Goal: Task Accomplishment & Management: Use online tool/utility

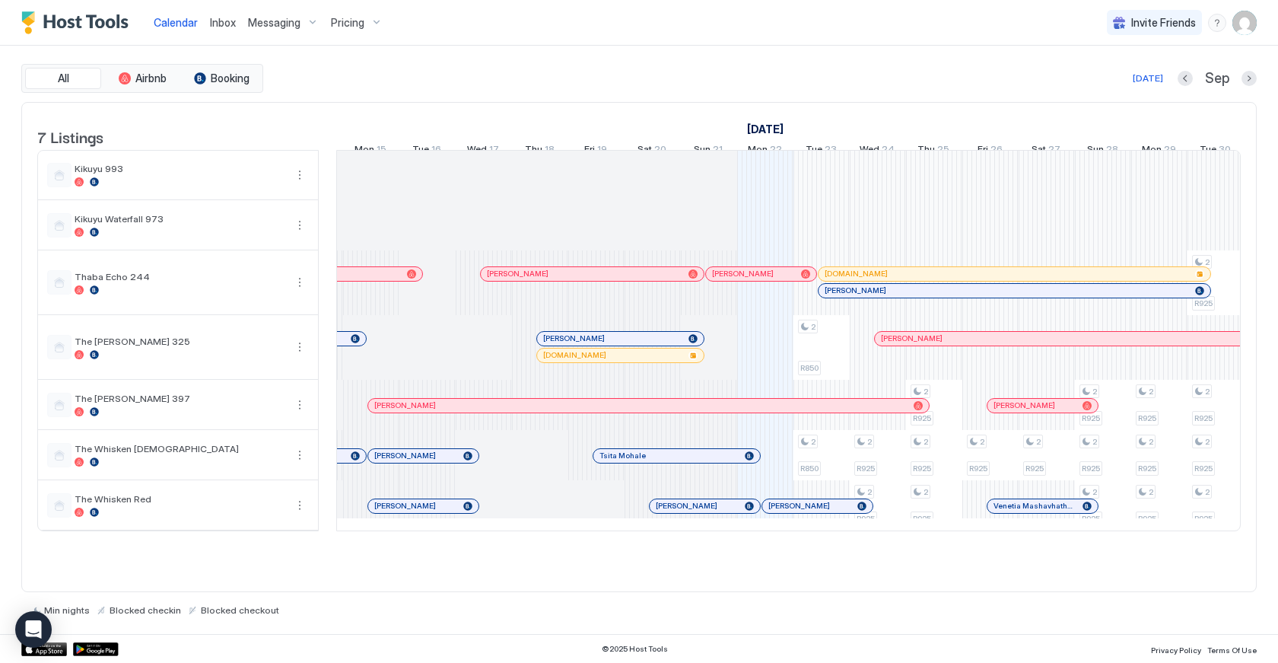
click at [376, 280] on div at bounding box center [376, 274] width 12 height 12
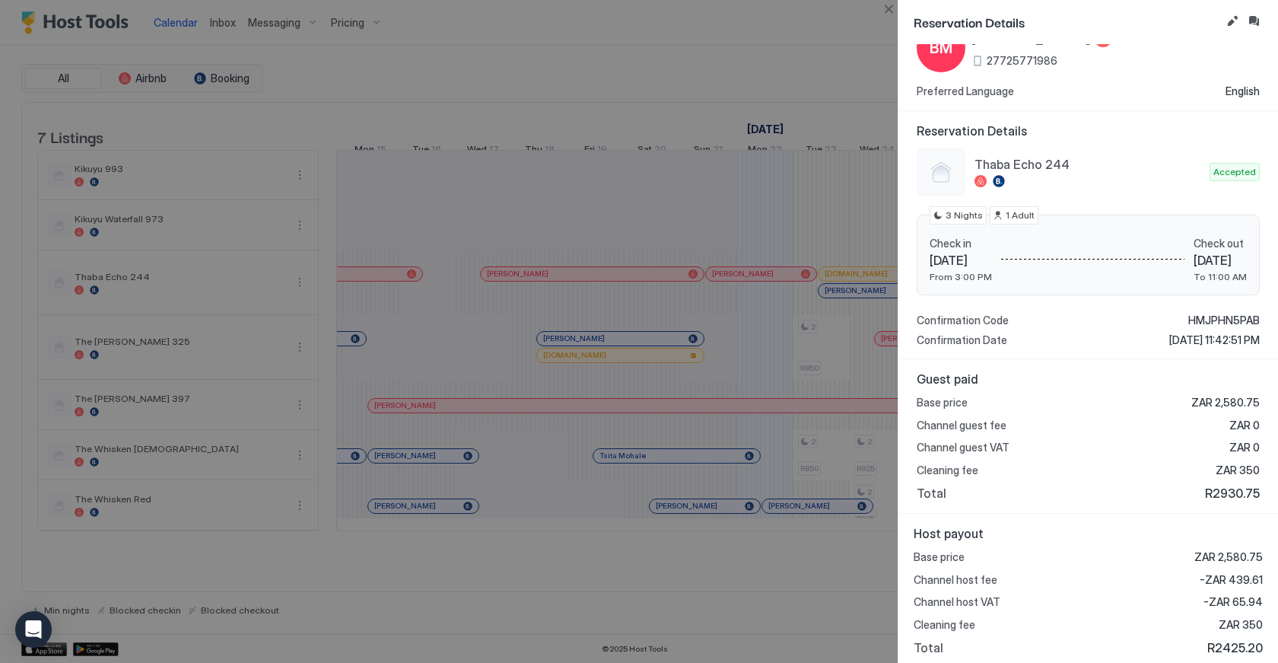
click at [651, 340] on div at bounding box center [639, 331] width 1278 height 663
click at [888, 9] on button "Close" at bounding box center [889, 9] width 18 height 18
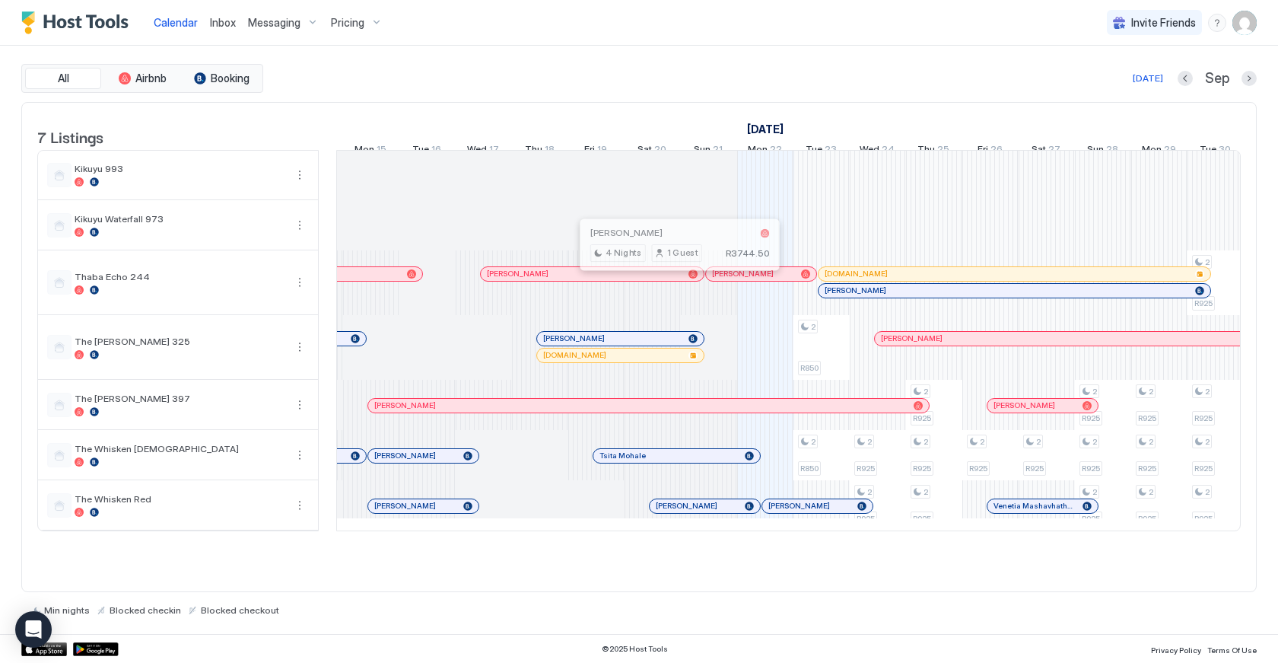
click at [673, 280] on div at bounding box center [673, 274] width 12 height 12
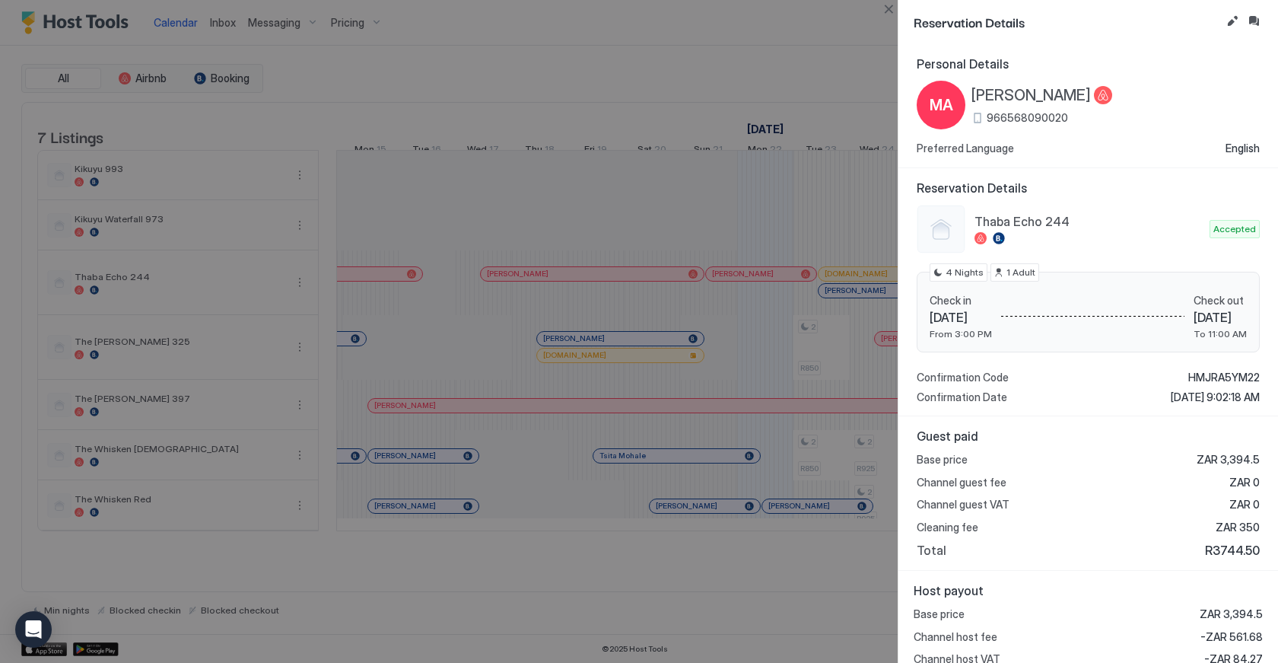
click at [694, 385] on div at bounding box center [639, 331] width 1278 height 663
click at [893, 10] on button "Close" at bounding box center [889, 9] width 18 height 18
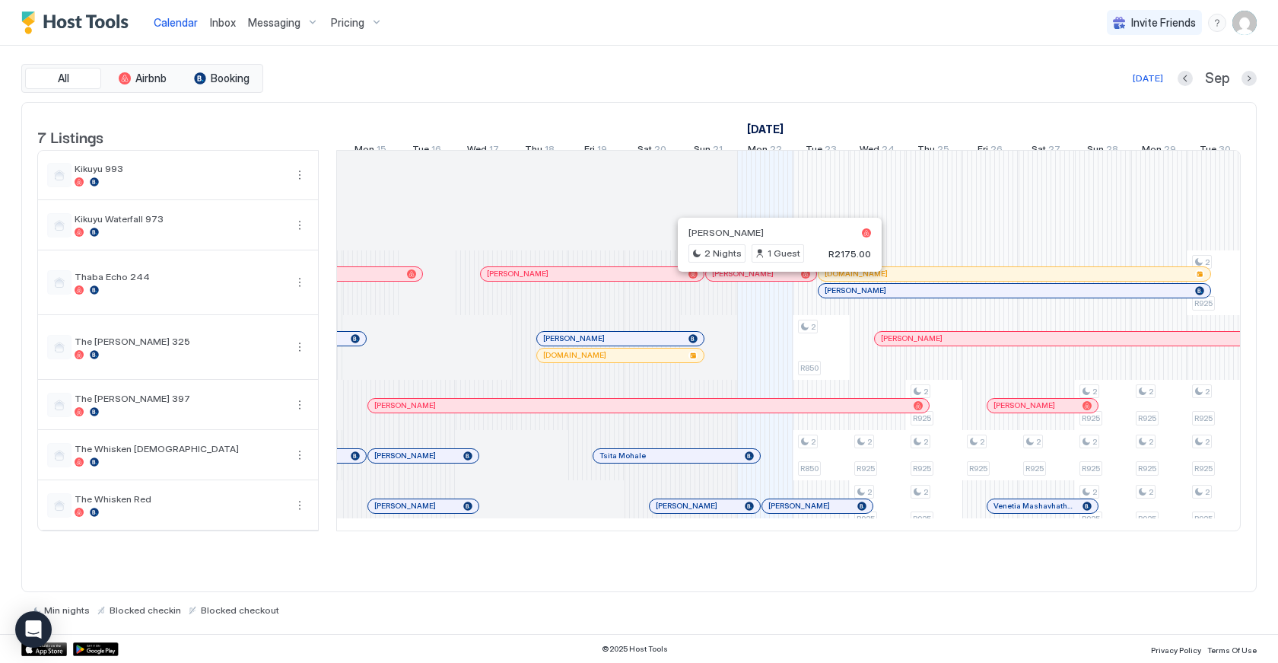
click at [774, 280] on div at bounding box center [774, 274] width 12 height 12
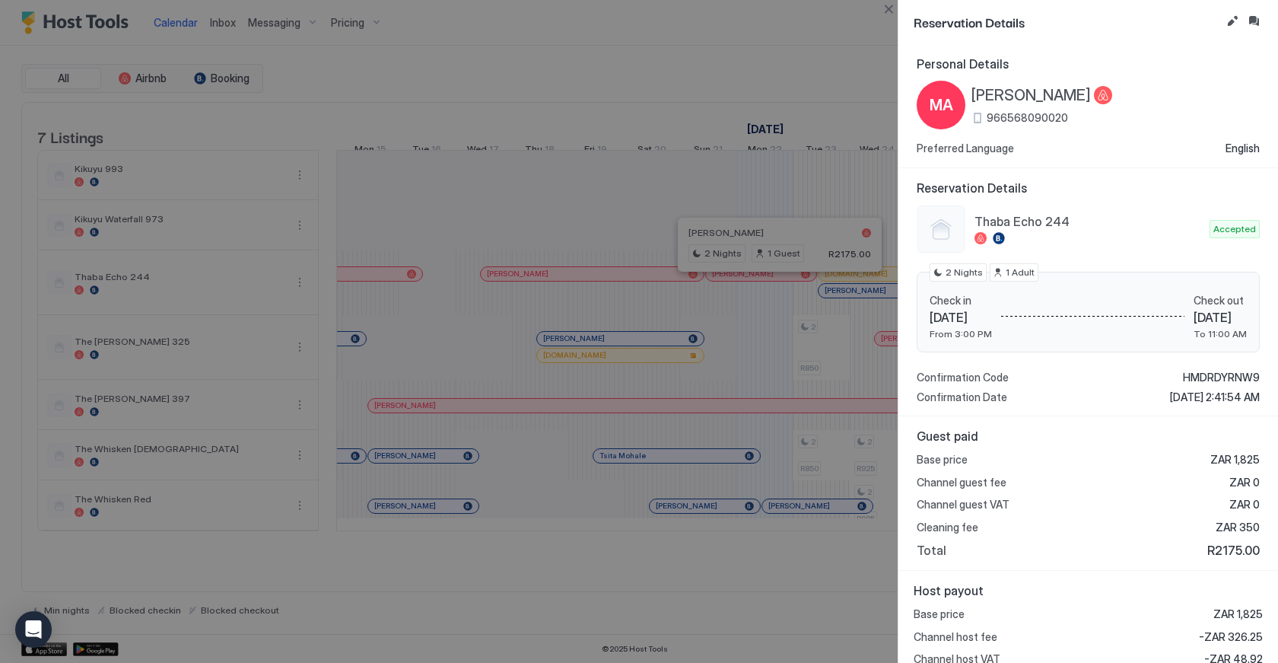
click at [715, 326] on div at bounding box center [639, 331] width 1278 height 663
click at [888, 12] on button "Close" at bounding box center [889, 9] width 18 height 18
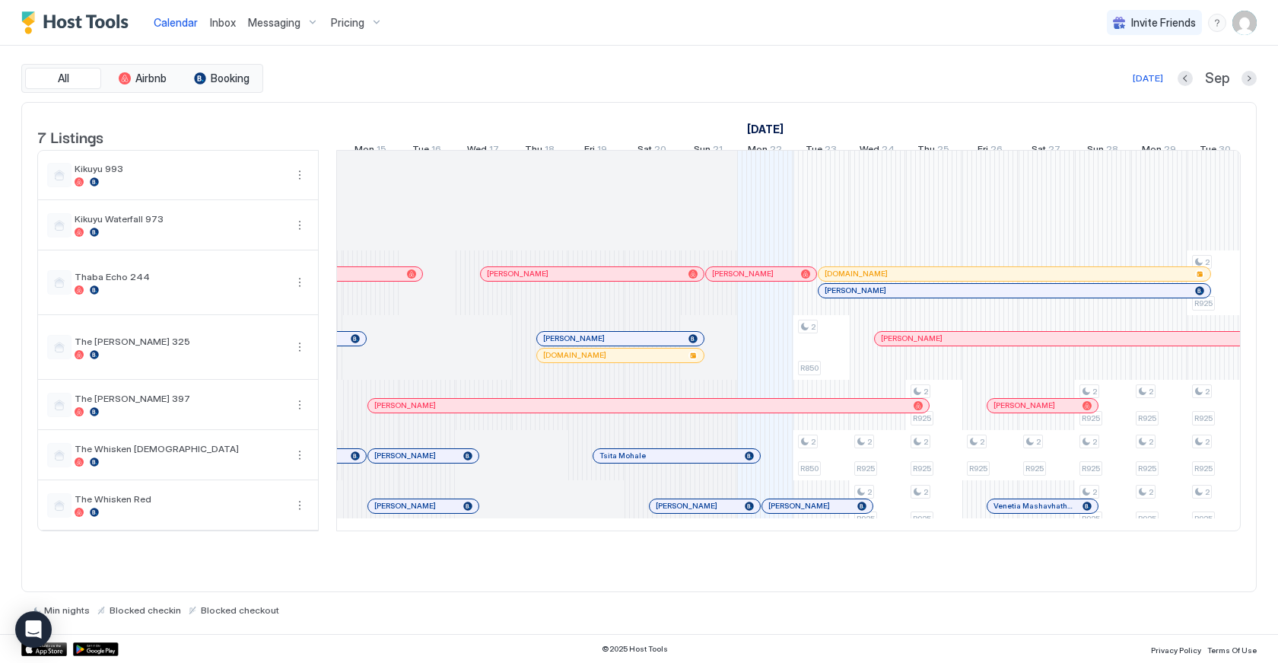
click at [545, 345] on div at bounding box center [545, 339] width 12 height 12
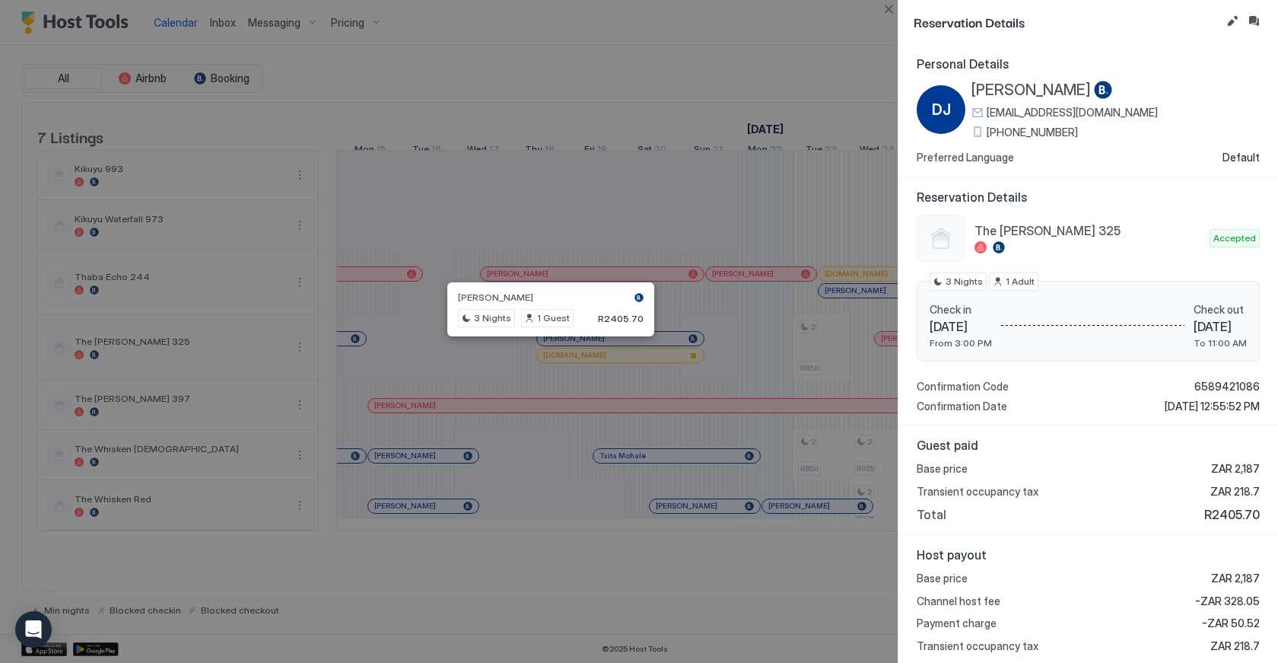
click at [539, 371] on div at bounding box center [639, 331] width 1278 height 663
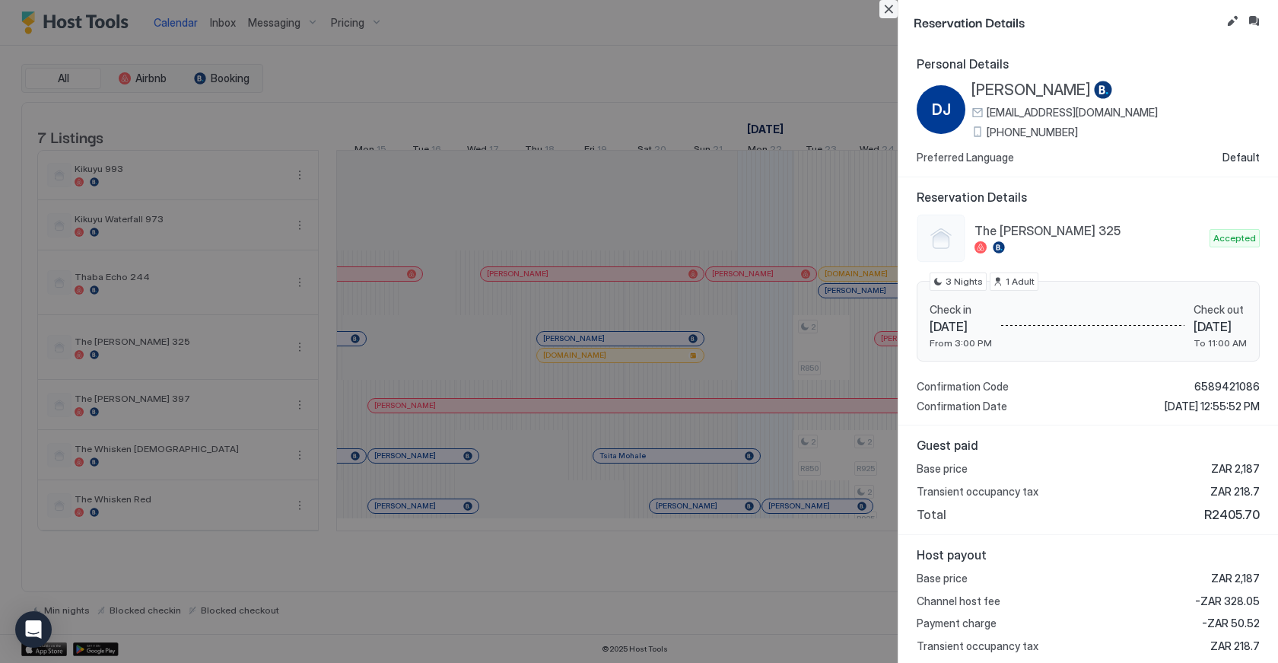
click at [886, 11] on button "Close" at bounding box center [889, 9] width 18 height 18
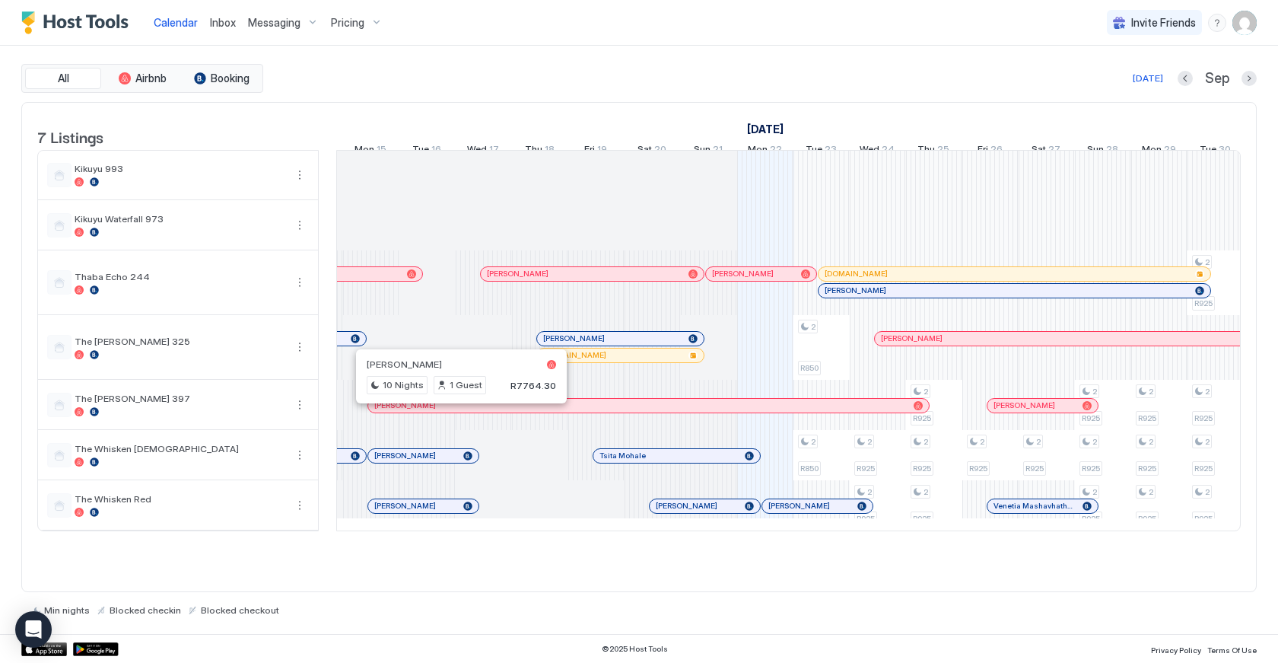
click at [456, 412] on div at bounding box center [456, 405] width 12 height 12
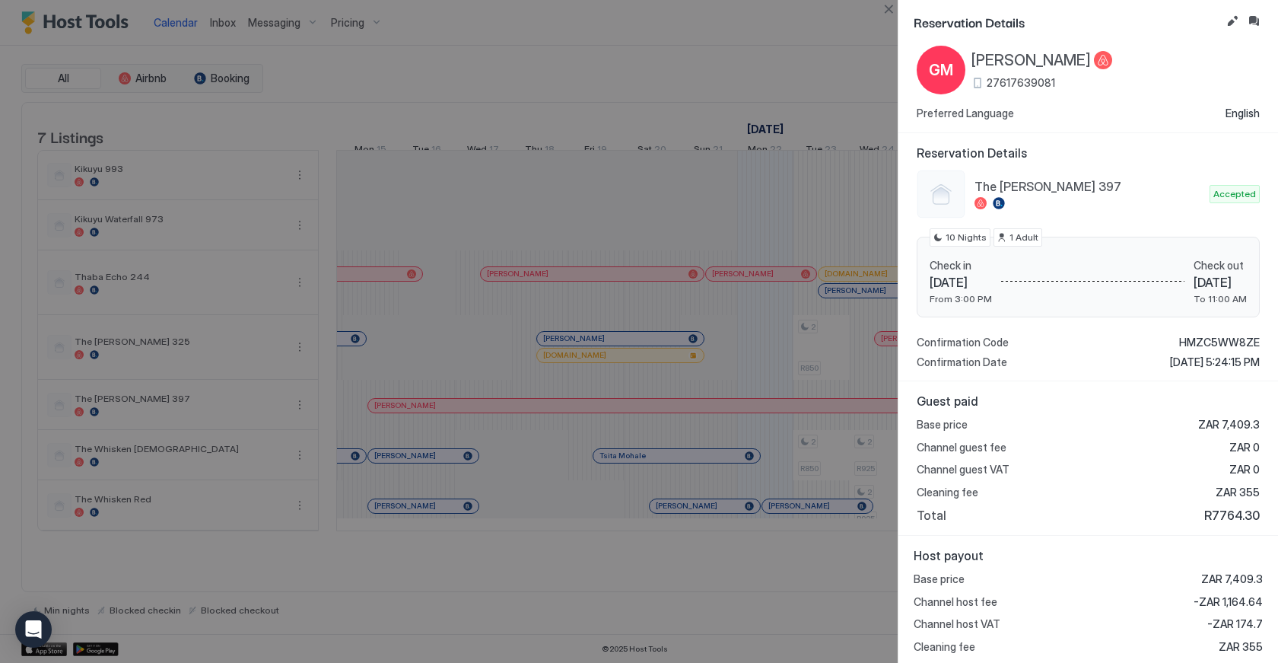
scroll to position [29, 0]
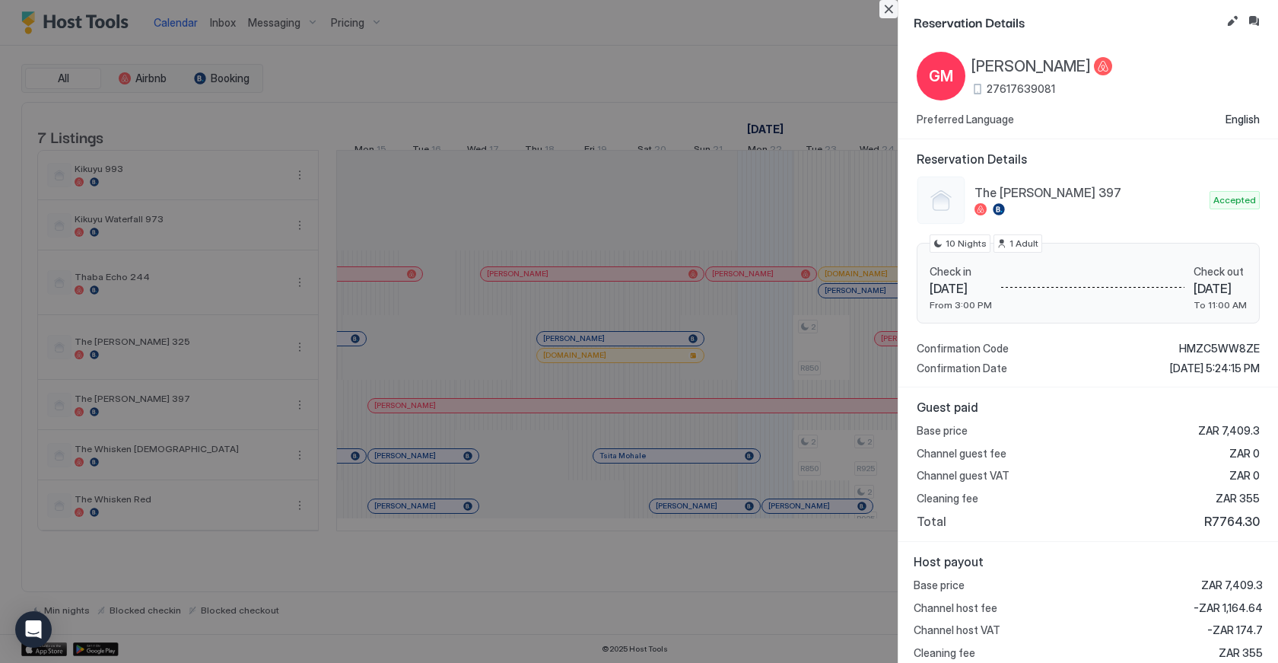
click at [889, 8] on button "Close" at bounding box center [889, 9] width 18 height 18
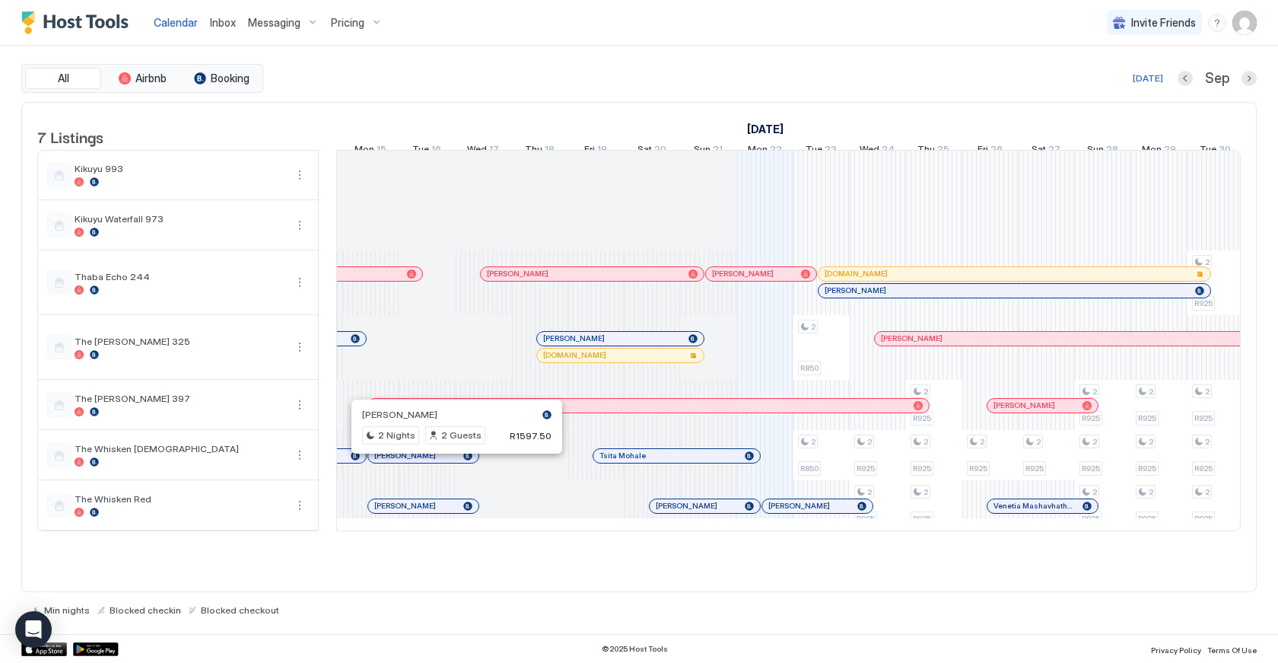
click at [446, 415] on div "[PERSON_NAME]" at bounding box center [456, 414] width 189 height 11
click at [493, 437] on div "2 Nights 2 Guests R1597.50" at bounding box center [456, 435] width 189 height 18
click at [510, 443] on div "2 Nights 2 Guests R1597.50" at bounding box center [456, 435] width 189 height 18
drag, startPoint x: 473, startPoint y: 437, endPoint x: 413, endPoint y: 474, distance: 70.1
click at [473, 437] on span "2 Guests" at bounding box center [461, 435] width 40 height 14
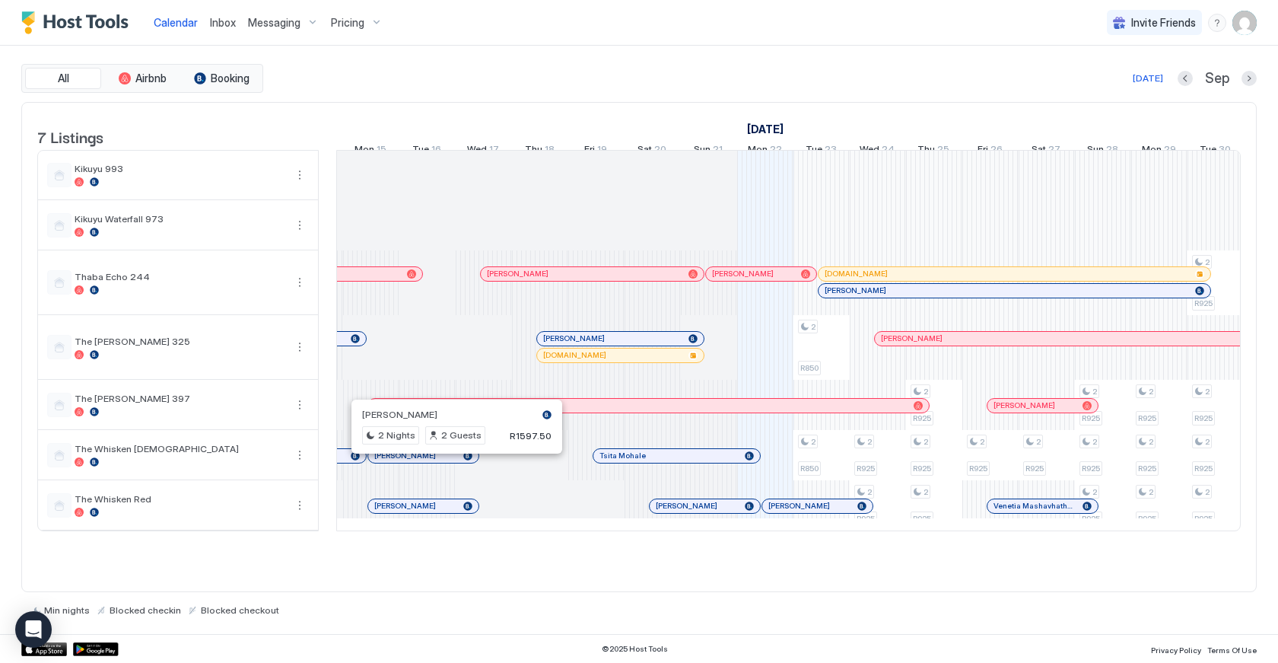
click at [498, 438] on div "2 Nights 2 Guests R1597.50" at bounding box center [456, 435] width 189 height 18
click at [413, 463] on link "[PERSON_NAME]" at bounding box center [424, 455] width 112 height 15
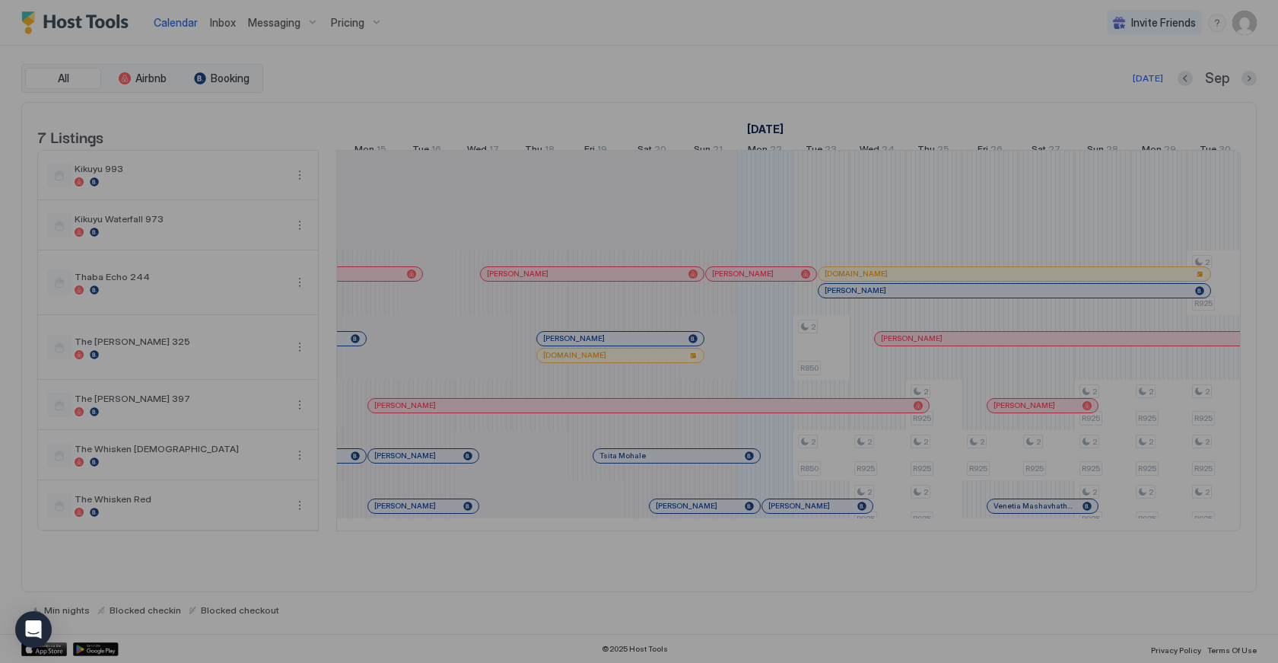
click at [412, 470] on div at bounding box center [639, 331] width 1278 height 663
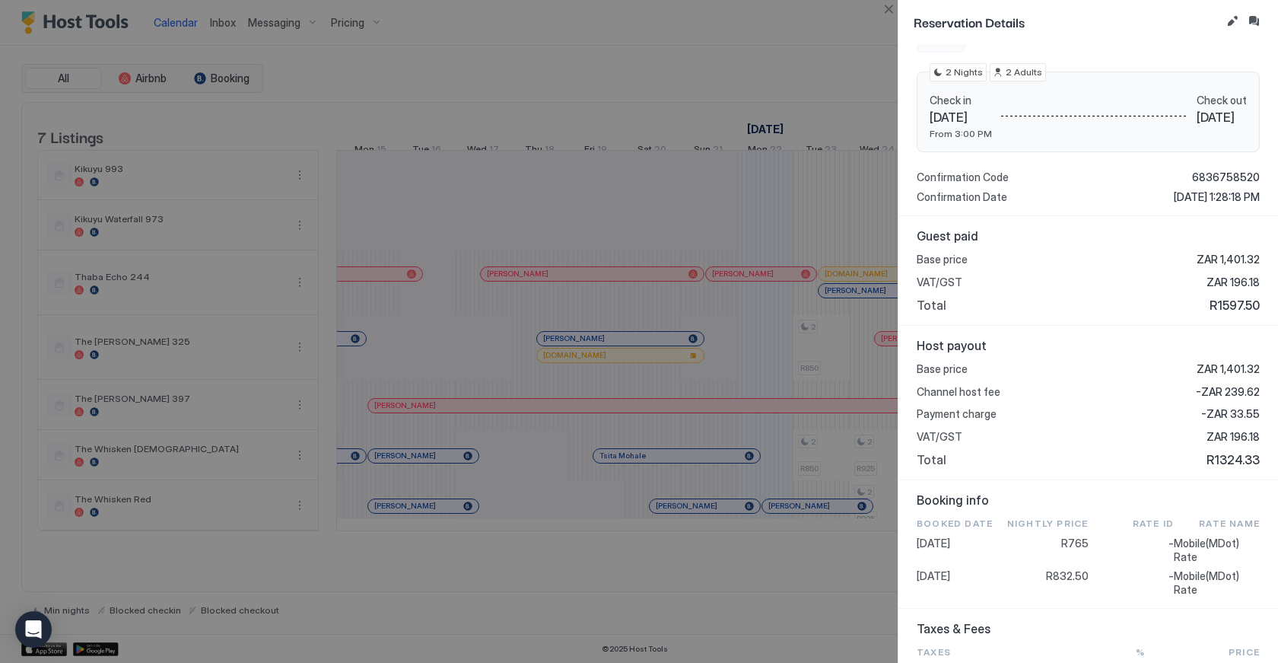
scroll to position [210, 0]
click at [889, 12] on button "Close" at bounding box center [889, 9] width 18 height 18
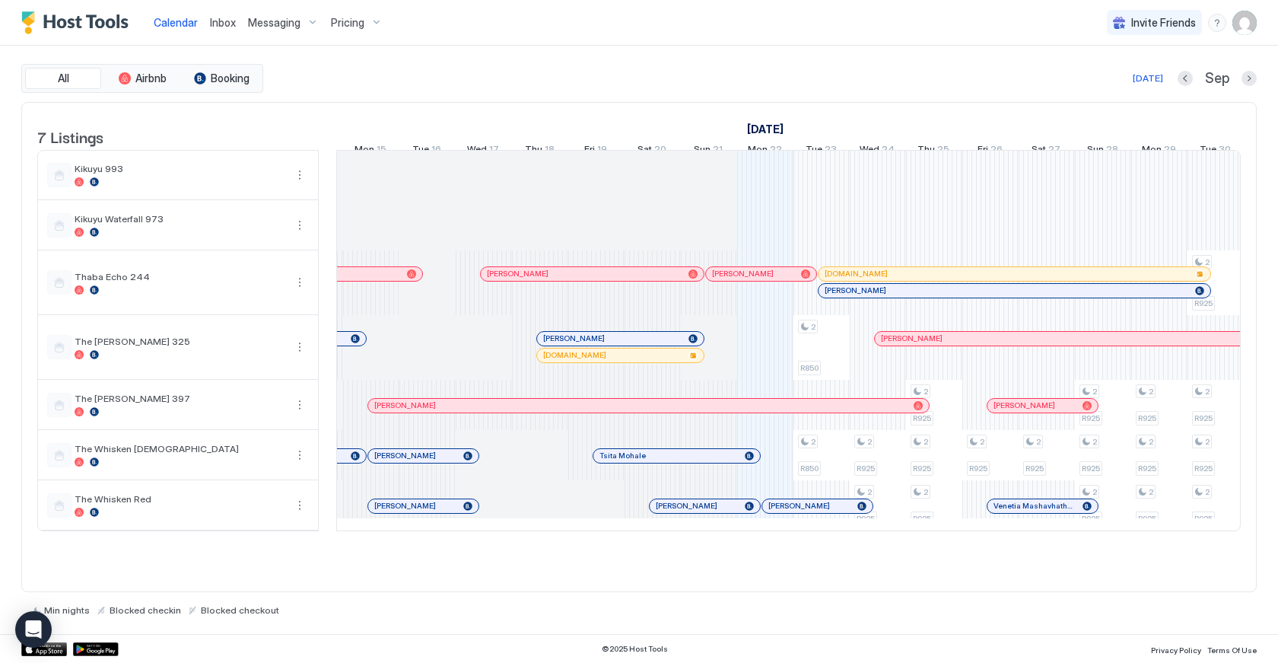
click at [721, 463] on div "Tsita Mohale" at bounding box center [676, 456] width 167 height 14
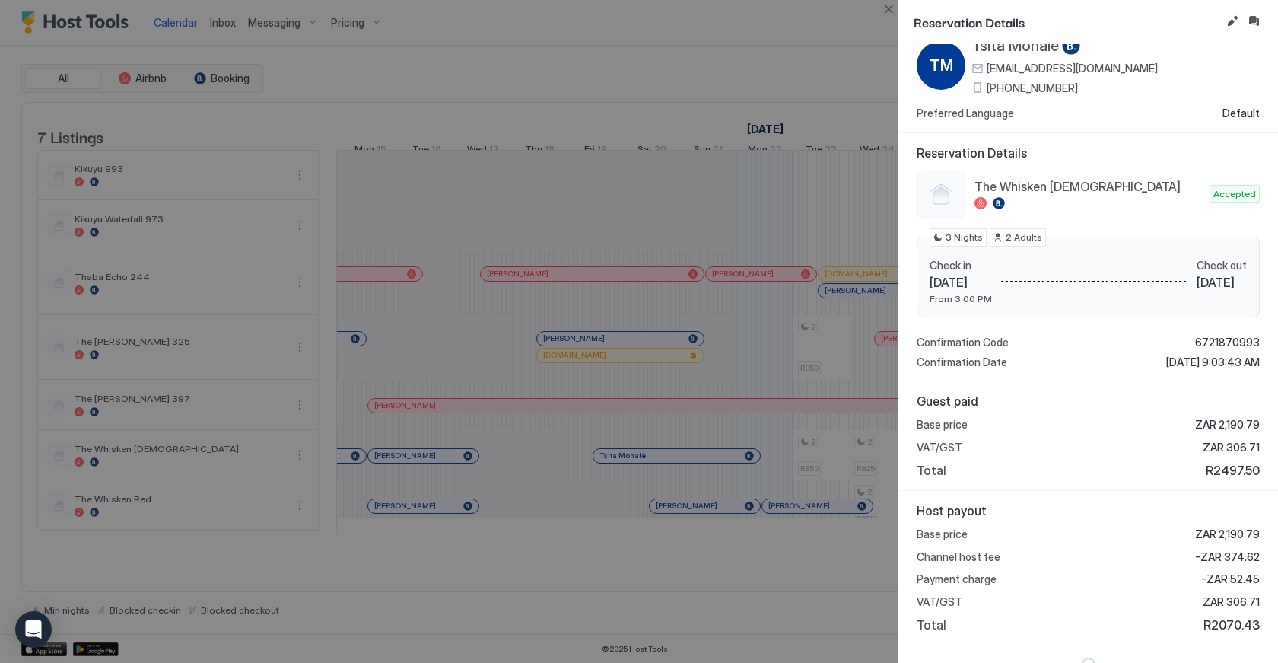
scroll to position [50, 0]
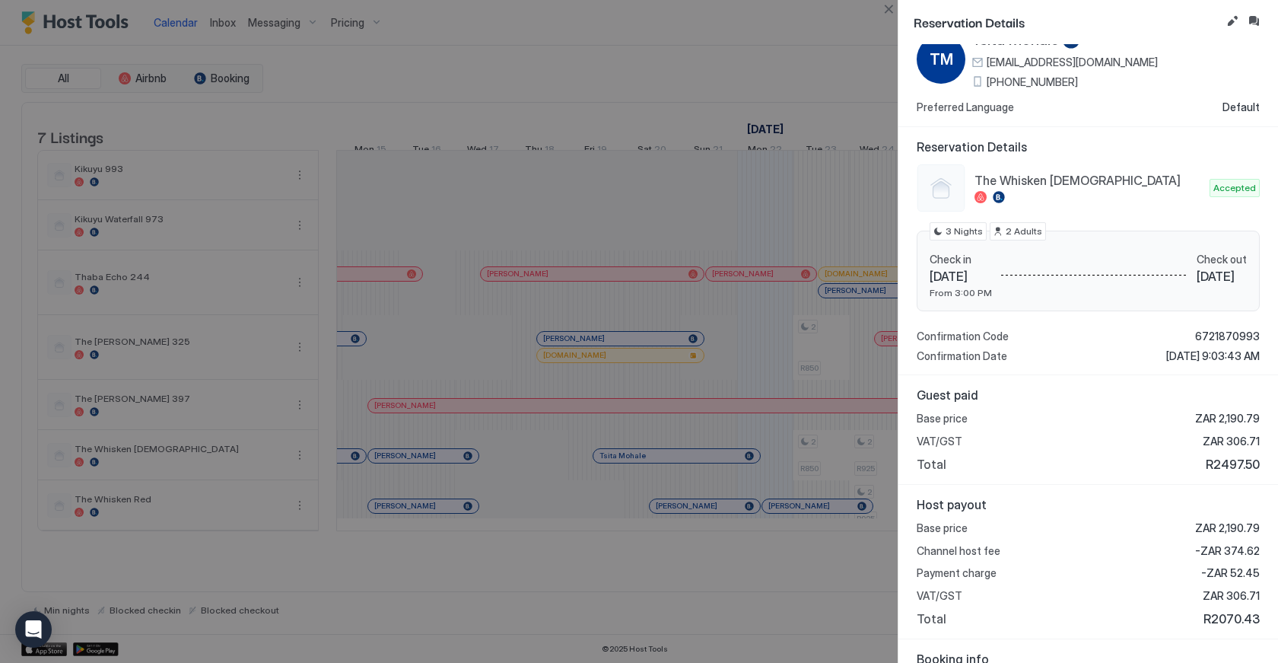
click at [1063, 479] on div "Guest paid Base price ZAR 2,190.79 VAT/GST ZAR 306.71 Total R2497.50" at bounding box center [1089, 430] width 380 height 110
click at [887, 16] on button "Close" at bounding box center [889, 9] width 18 height 18
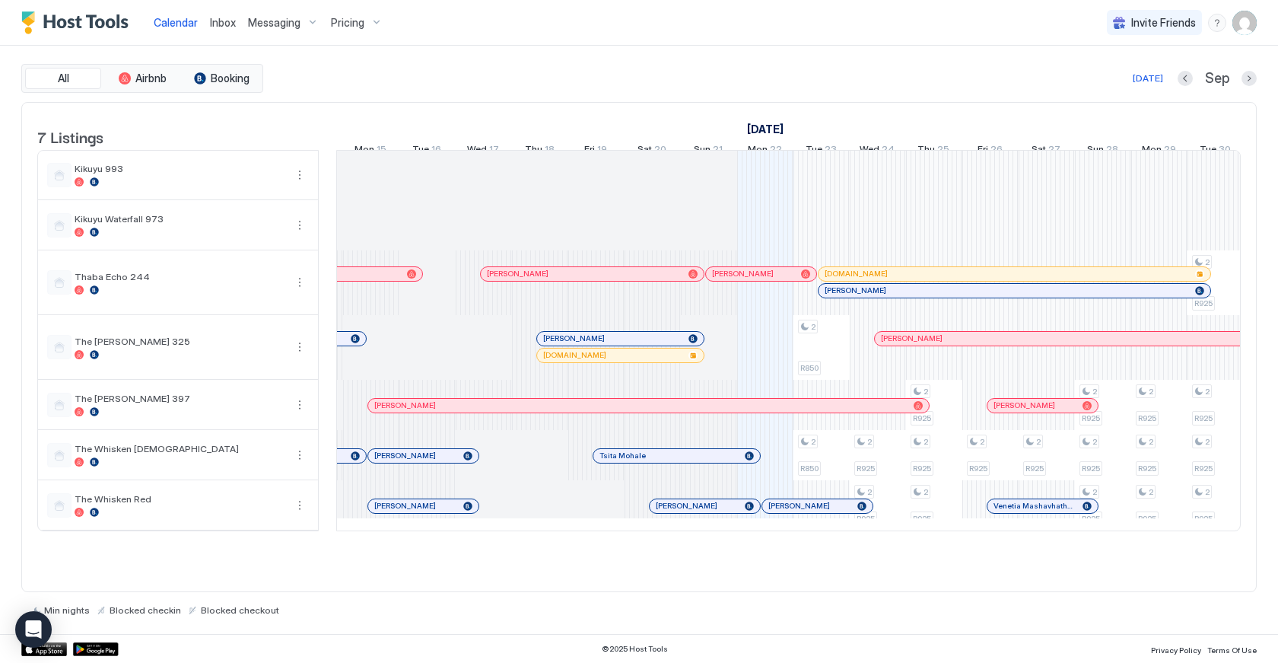
click at [887, 16] on div "Calendar Inbox Messaging Pricing Invite Friends LM" at bounding box center [639, 23] width 1278 height 46
click at [618, 83] on div "[DATE] Sep" at bounding box center [761, 78] width 991 height 18
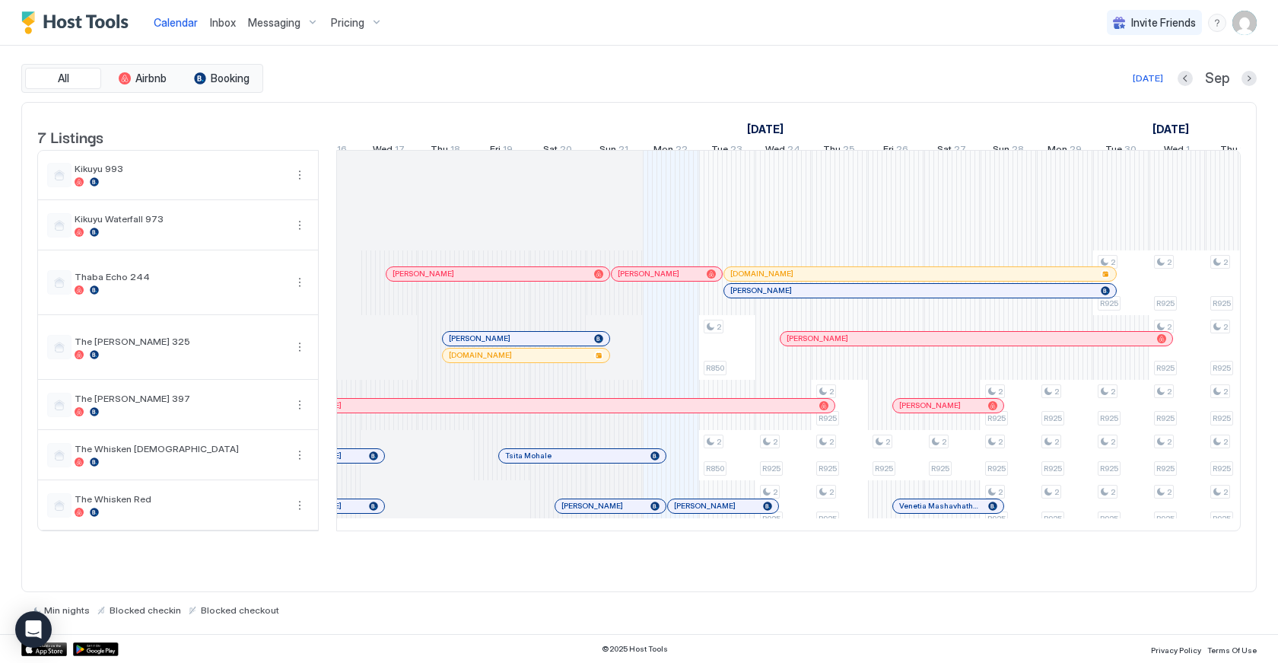
scroll to position [0, 541]
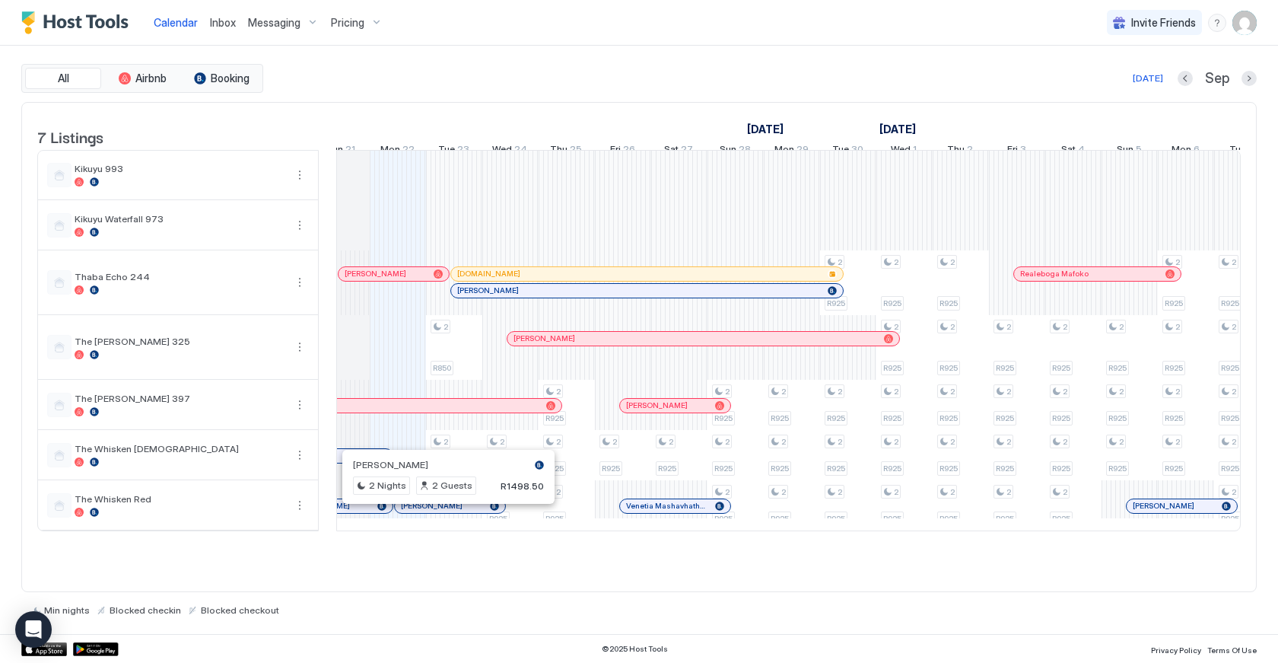
click at [442, 512] on div at bounding box center [442, 506] width 12 height 12
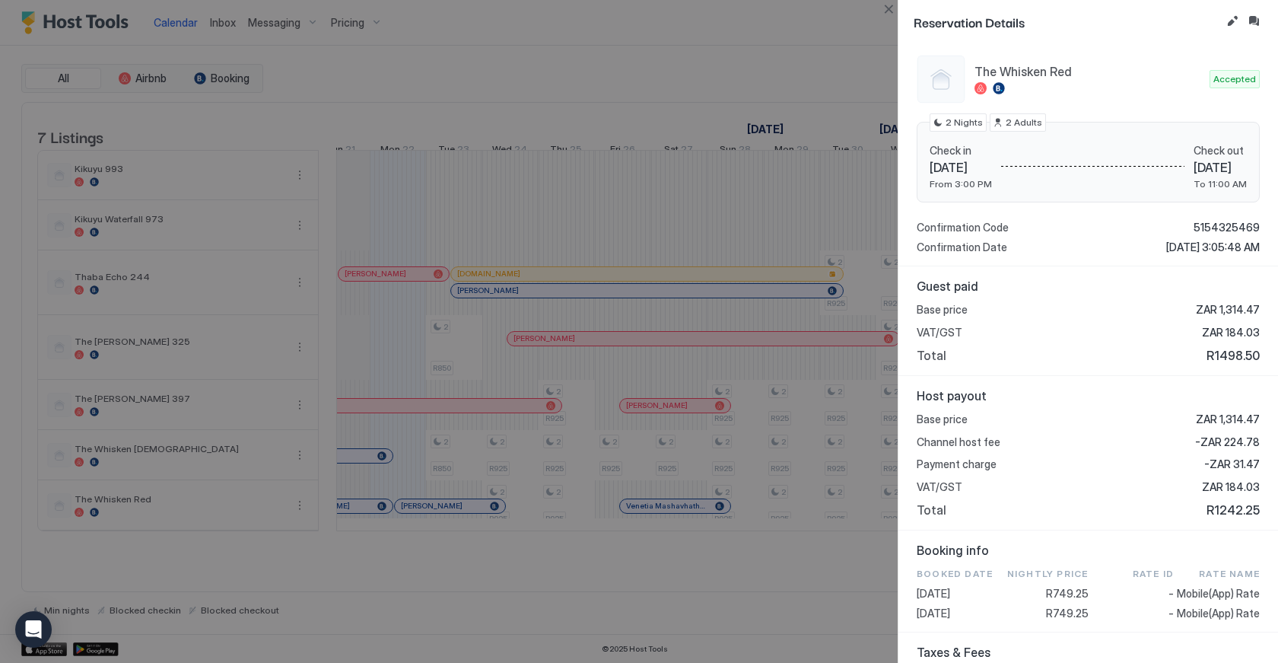
scroll to position [182, 0]
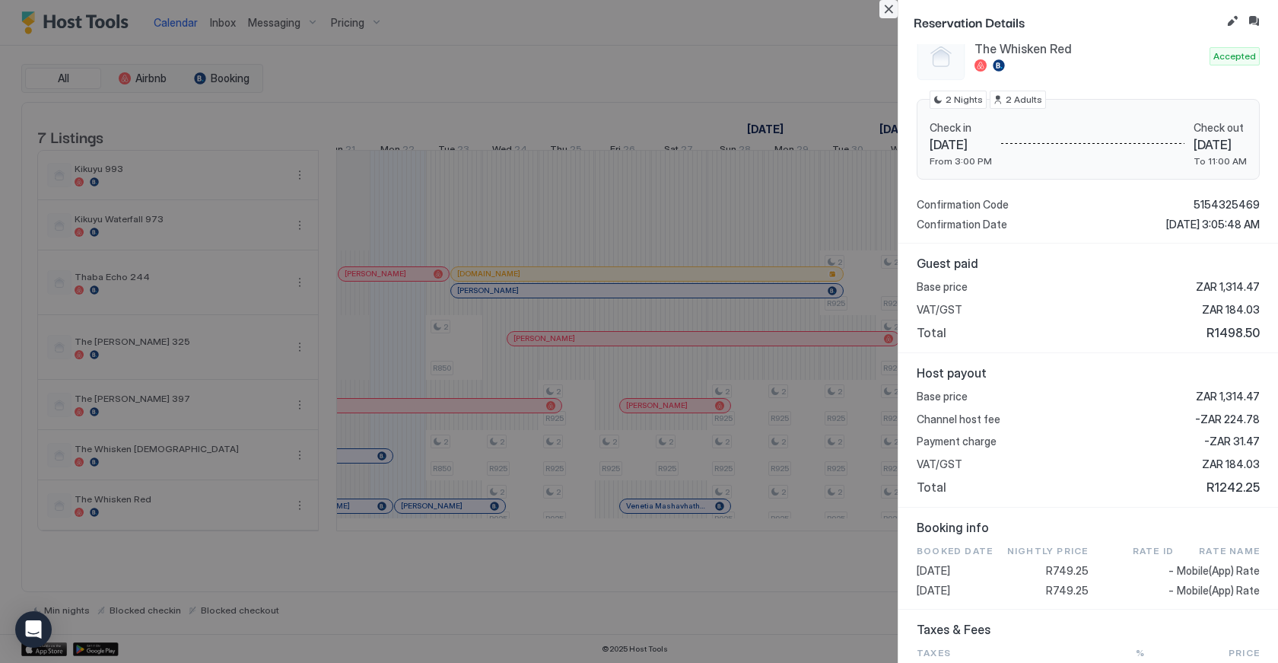
click at [891, 16] on button "Close" at bounding box center [889, 9] width 18 height 18
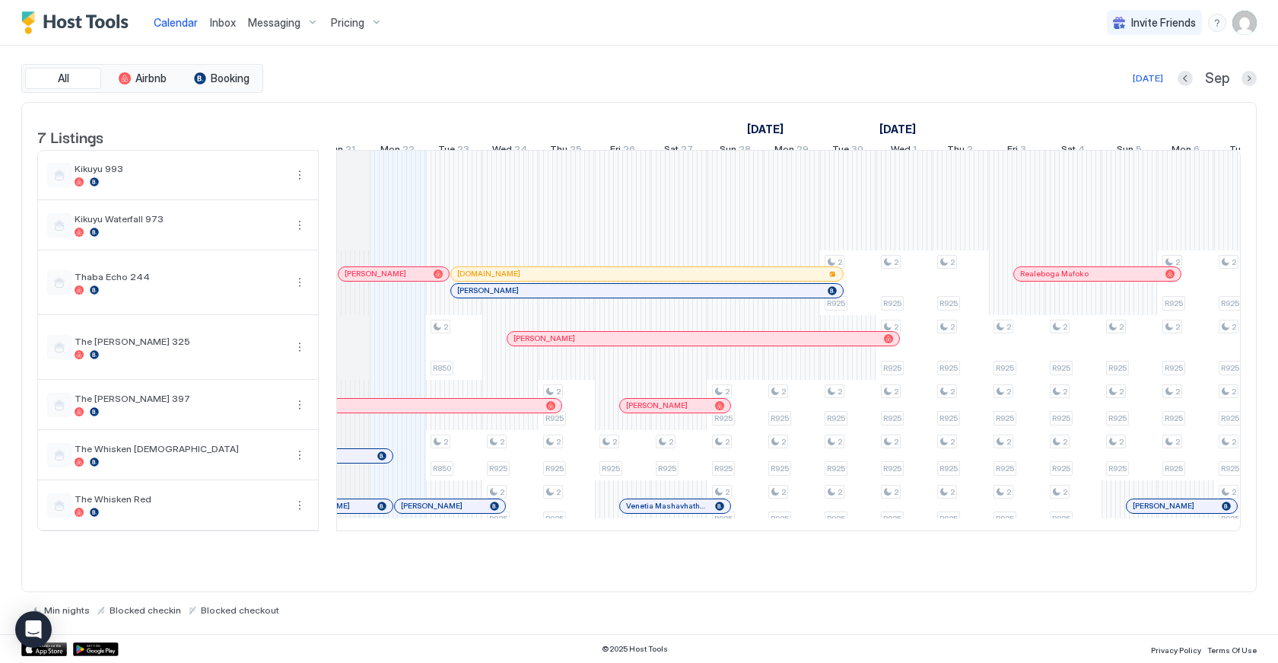
click at [654, 512] on div at bounding box center [654, 506] width 12 height 12
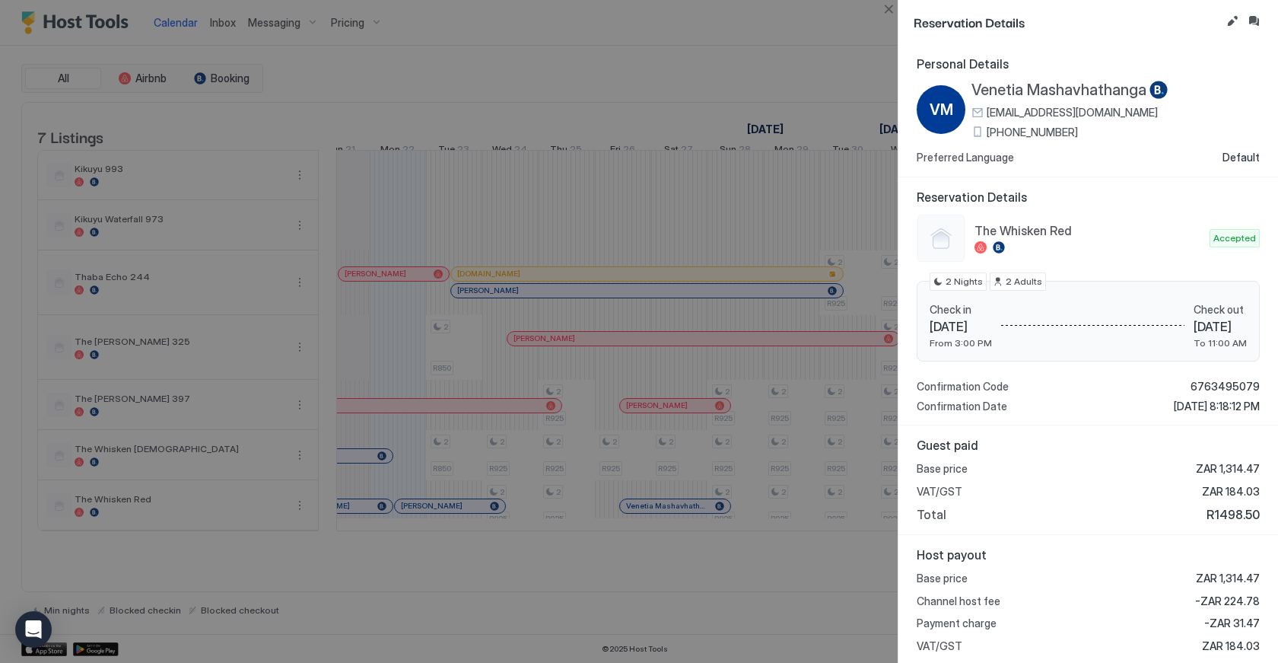
click at [480, 584] on div at bounding box center [639, 331] width 1278 height 663
click at [894, 8] on button "Close" at bounding box center [889, 9] width 18 height 18
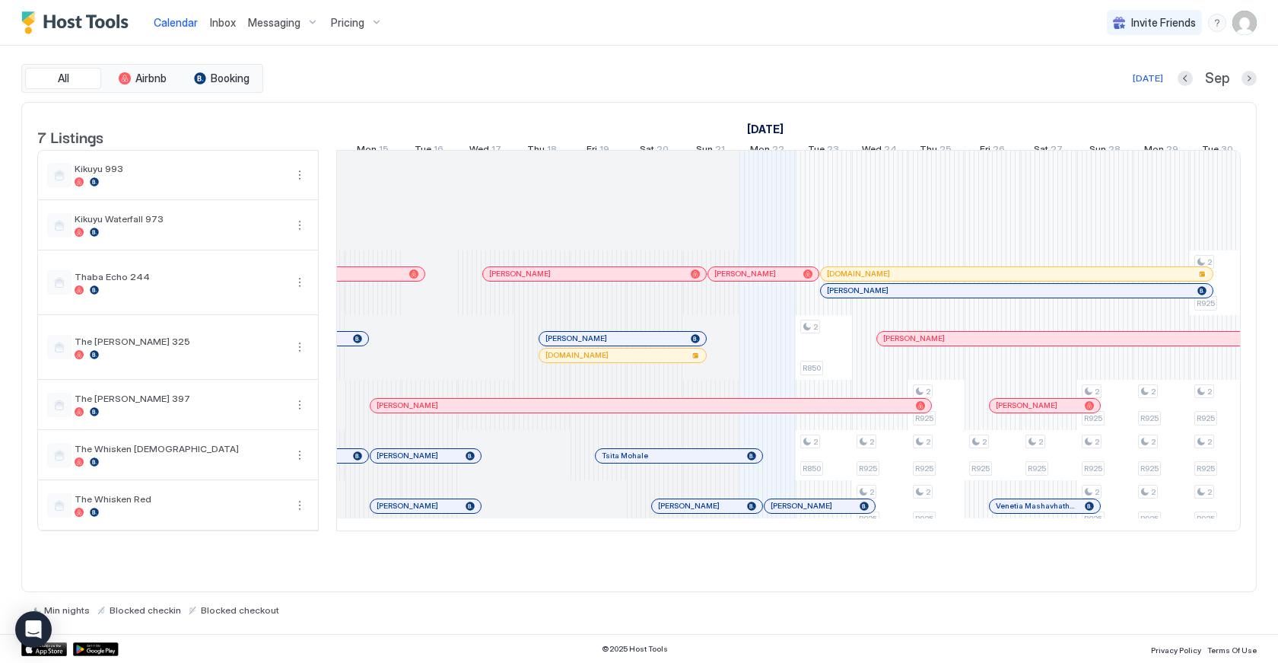
scroll to position [0, 404]
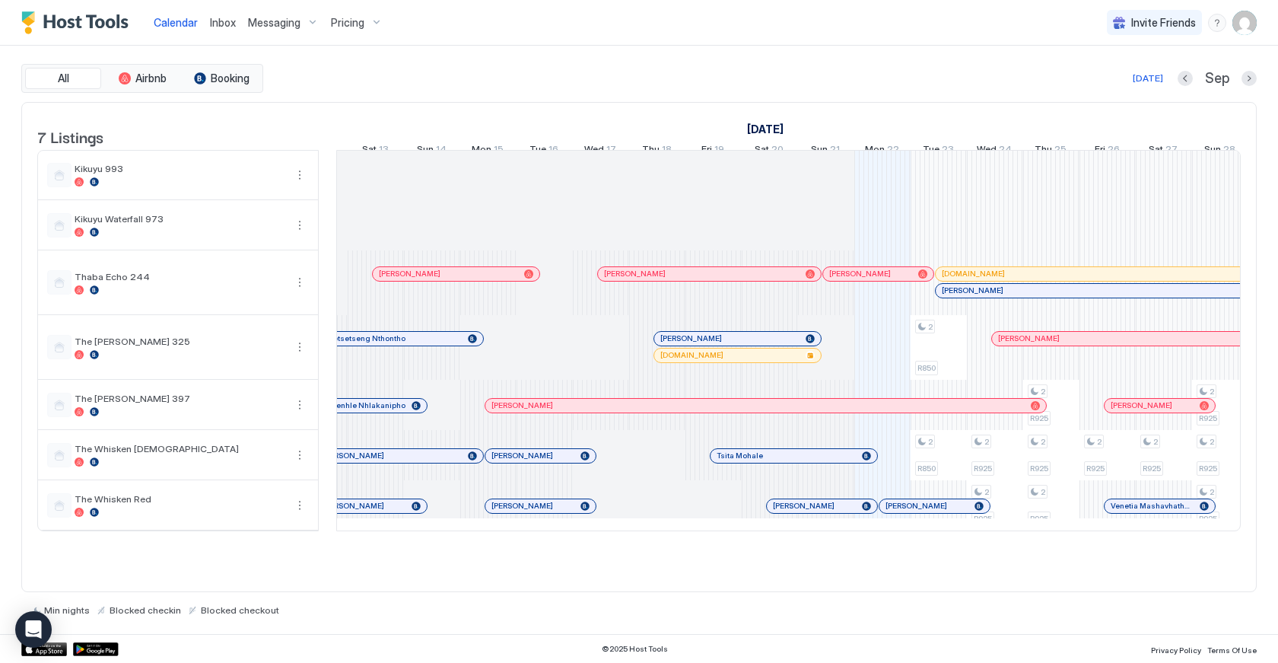
click at [558, 512] on div at bounding box center [559, 506] width 12 height 12
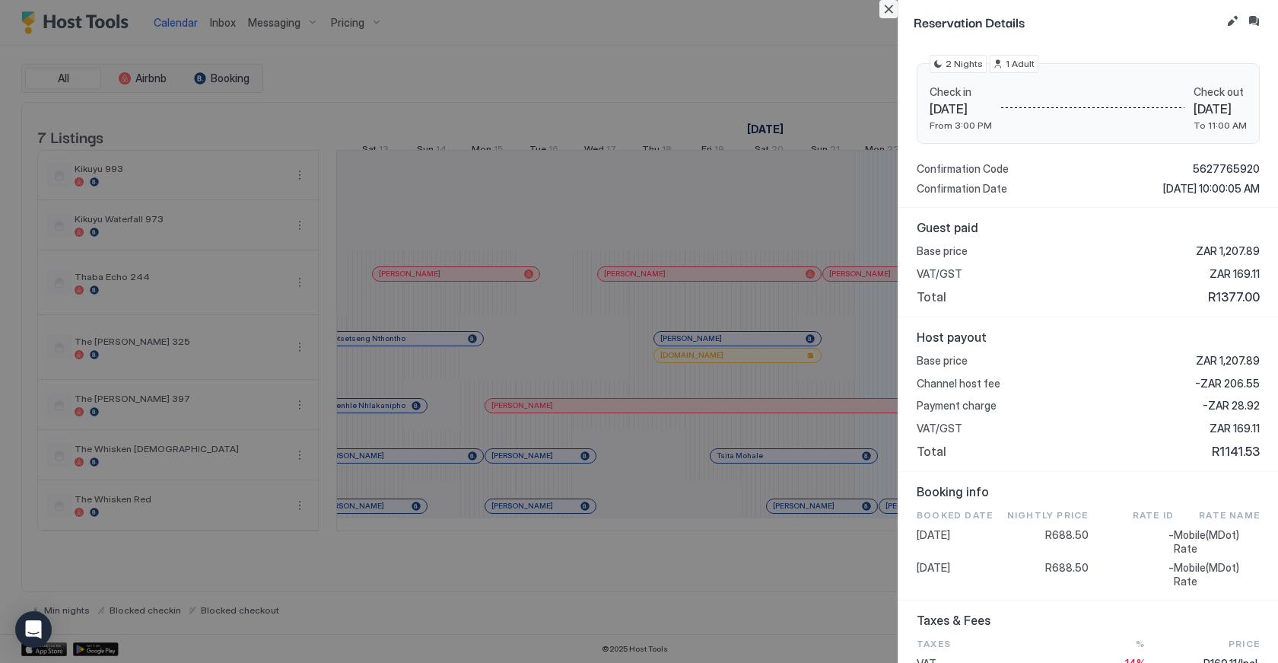
click at [886, 9] on button "Close" at bounding box center [889, 9] width 18 height 18
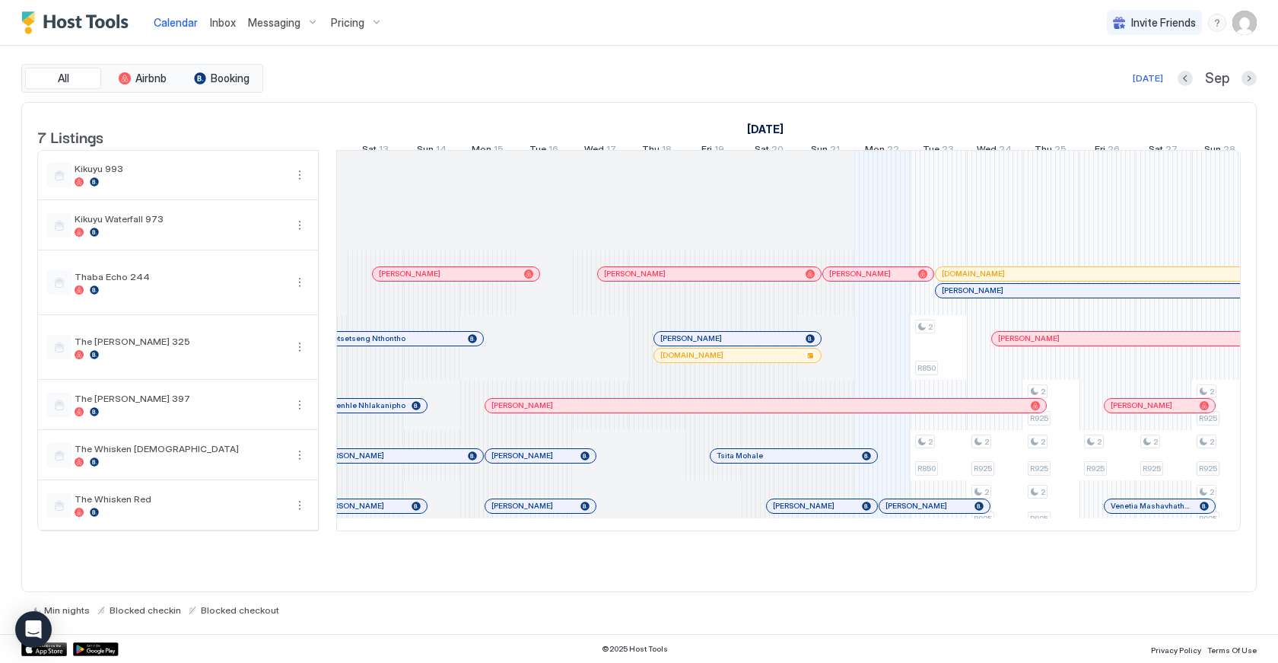
click at [553, 512] on div at bounding box center [553, 506] width 12 height 12
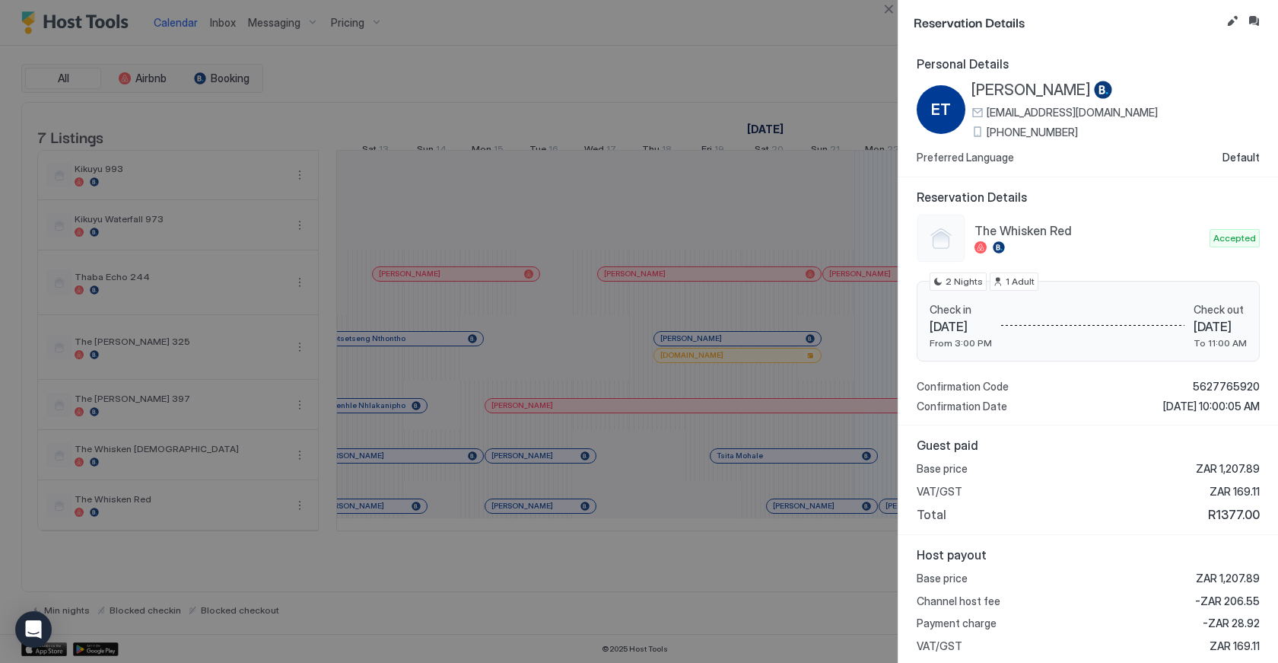
click at [635, 396] on div at bounding box center [639, 331] width 1278 height 663
click at [883, 14] on button "Close" at bounding box center [889, 9] width 18 height 18
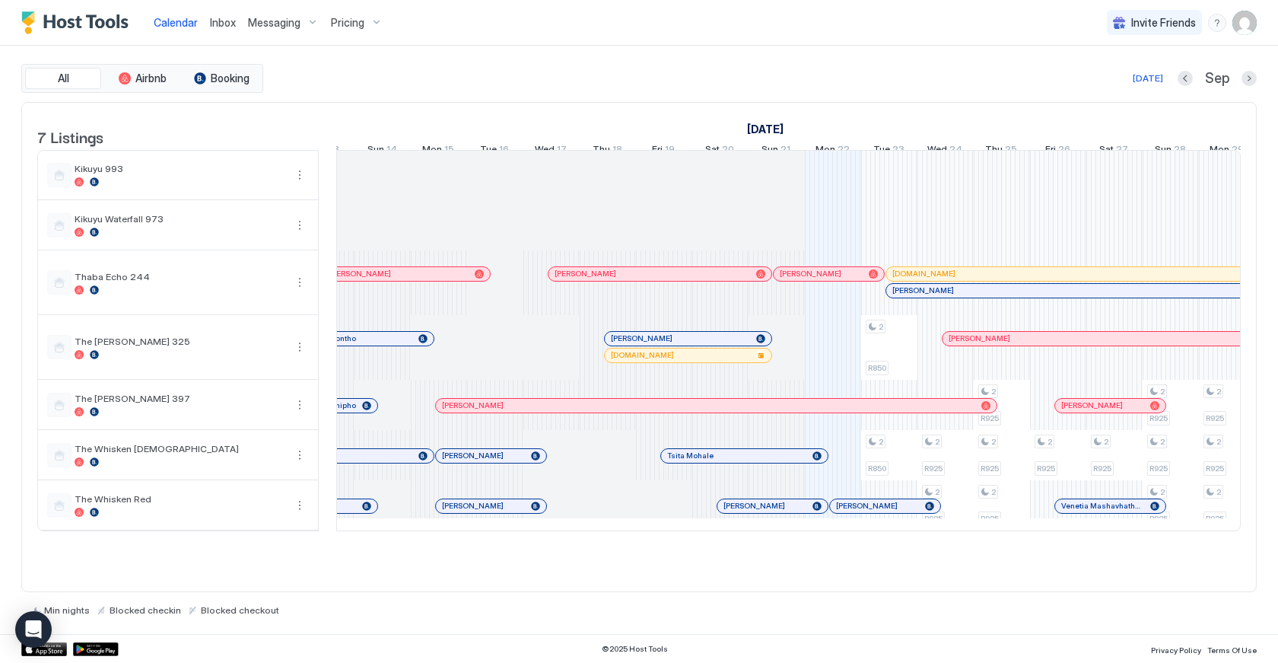
click at [788, 512] on div at bounding box center [787, 506] width 12 height 12
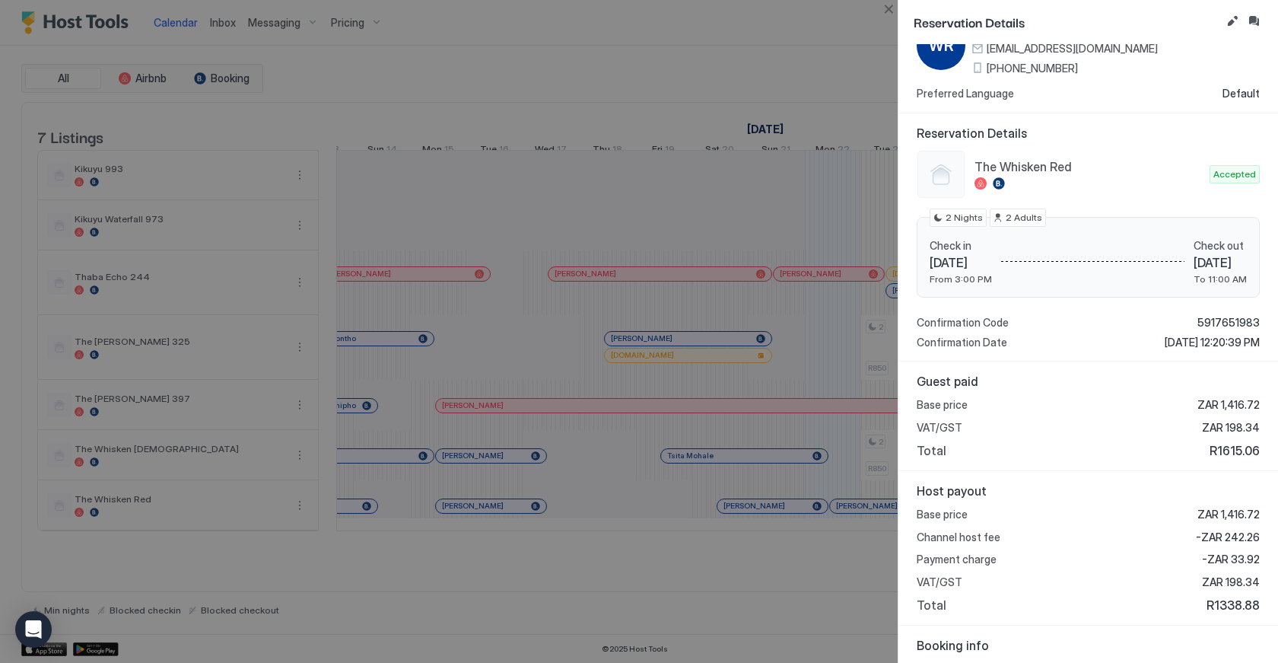
click at [783, 398] on div at bounding box center [639, 331] width 1278 height 663
click at [888, 11] on button "Close" at bounding box center [889, 9] width 18 height 18
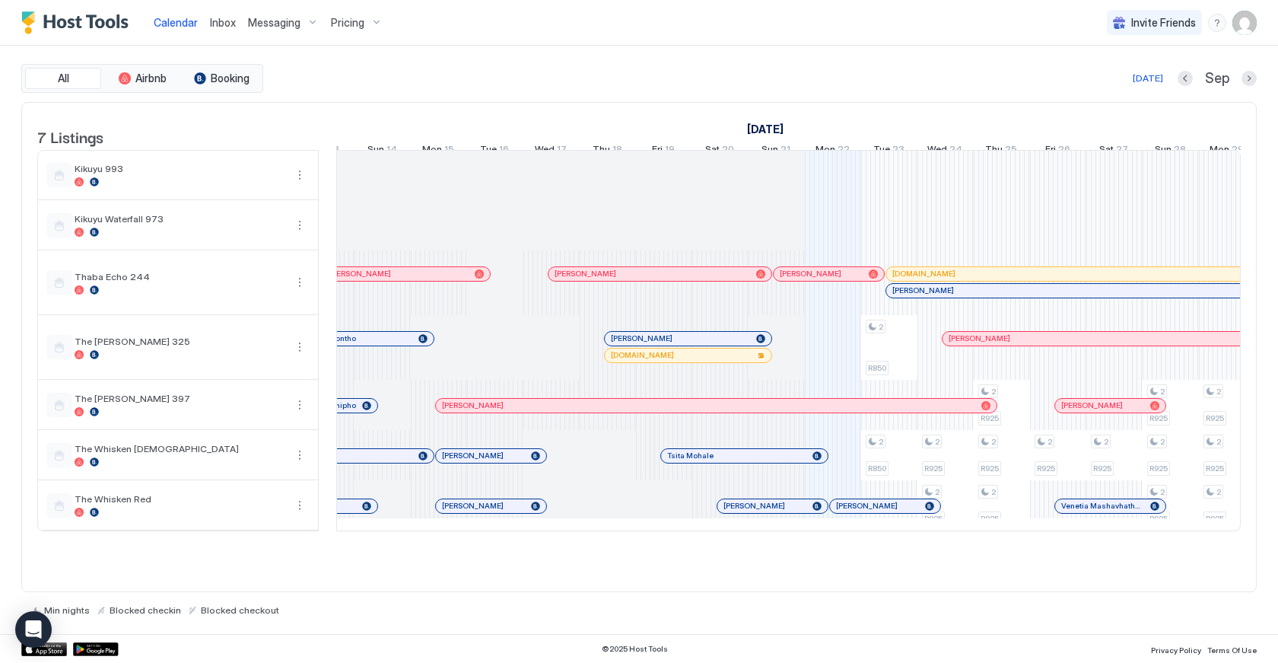
click at [573, 361] on div at bounding box center [551, 347] width 56 height 65
